Goal: Find contact information: Find contact information

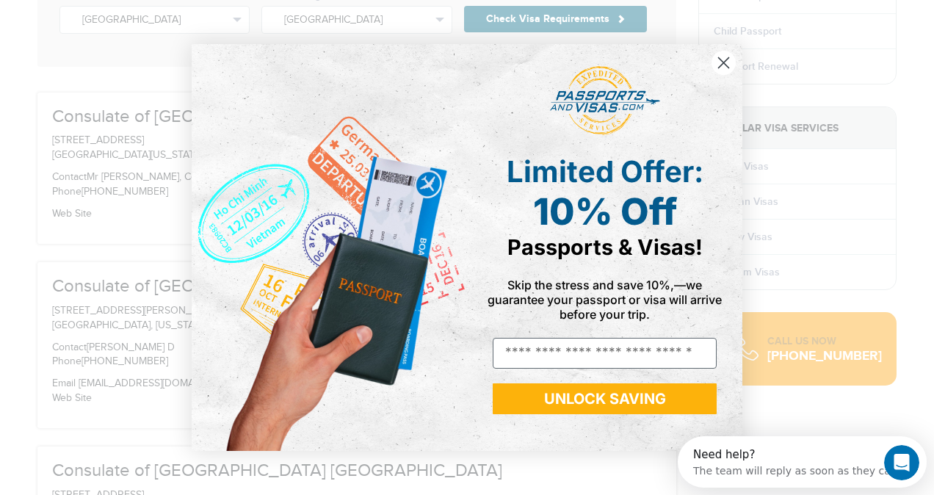
click at [729, 63] on circle "Close dialog" at bounding box center [724, 63] width 24 height 24
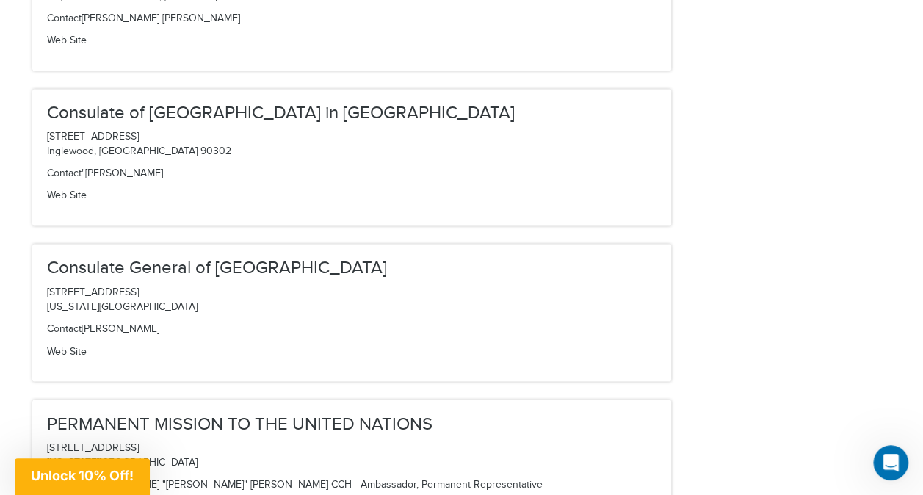
scroll to position [881, 0]
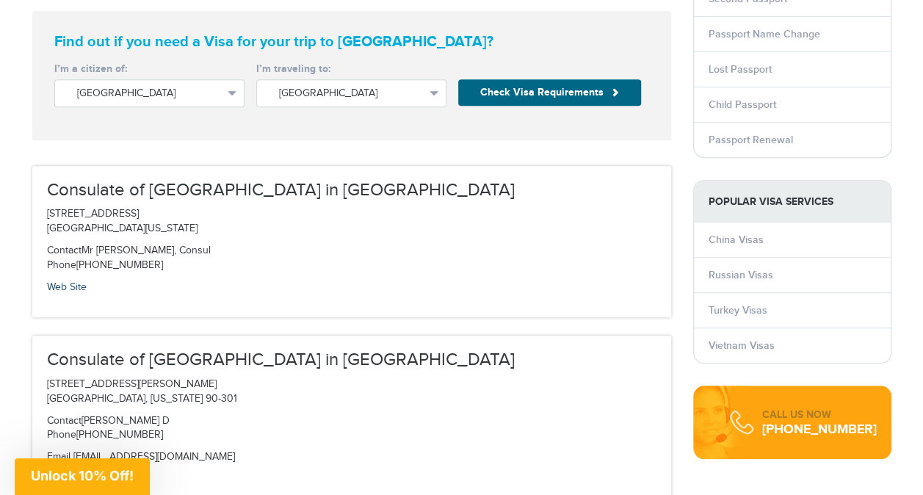
click at [59, 284] on link "Web Site" at bounding box center [67, 287] width 40 height 12
